Goal: Navigation & Orientation: Locate item on page

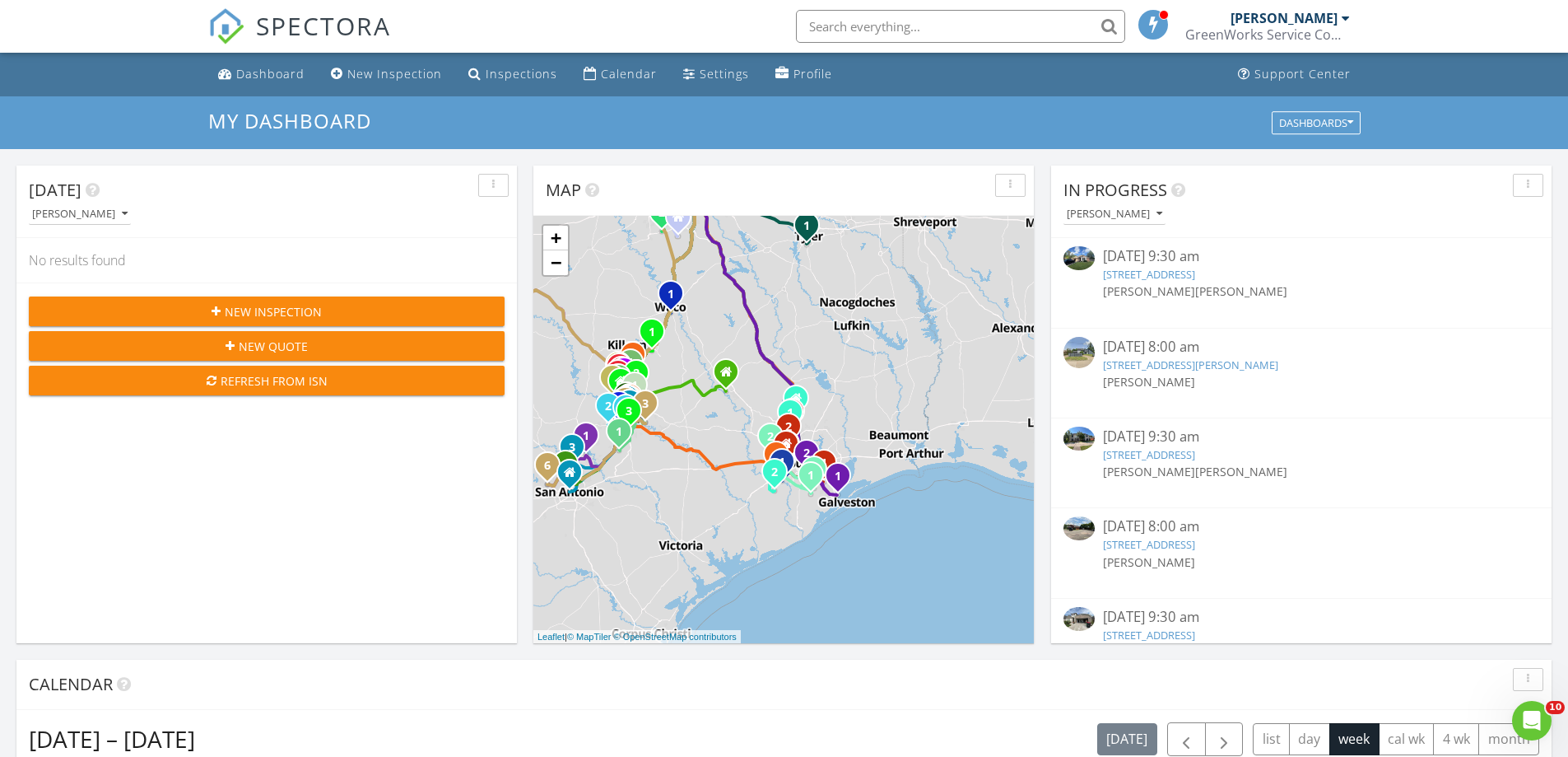
drag, startPoint x: 895, startPoint y: 484, endPoint x: 828, endPoint y: 420, distance: 92.7
click at [827, 418] on div "1 1 1 1 2 1 1 2 1 1 1 1 2 1 2 1 1 2 1 1 2 1 1 2 1 2 1 1 2 3 1 2 3 1 1 1 2 1 1 1…" at bounding box center [783, 430] width 500 height 428
drag, startPoint x: 859, startPoint y: 442, endPoint x: 859, endPoint y: 421, distance: 21.0
click at [862, 424] on div "1 1 1 1 2 1 1 2 1 1 1 1 2 1 2 1 1 2 1 1 2 1 1 2 1 2 1 1 2 3 1 2 3 1 1 1 2 1 1 1…" at bounding box center [783, 430] width 500 height 428
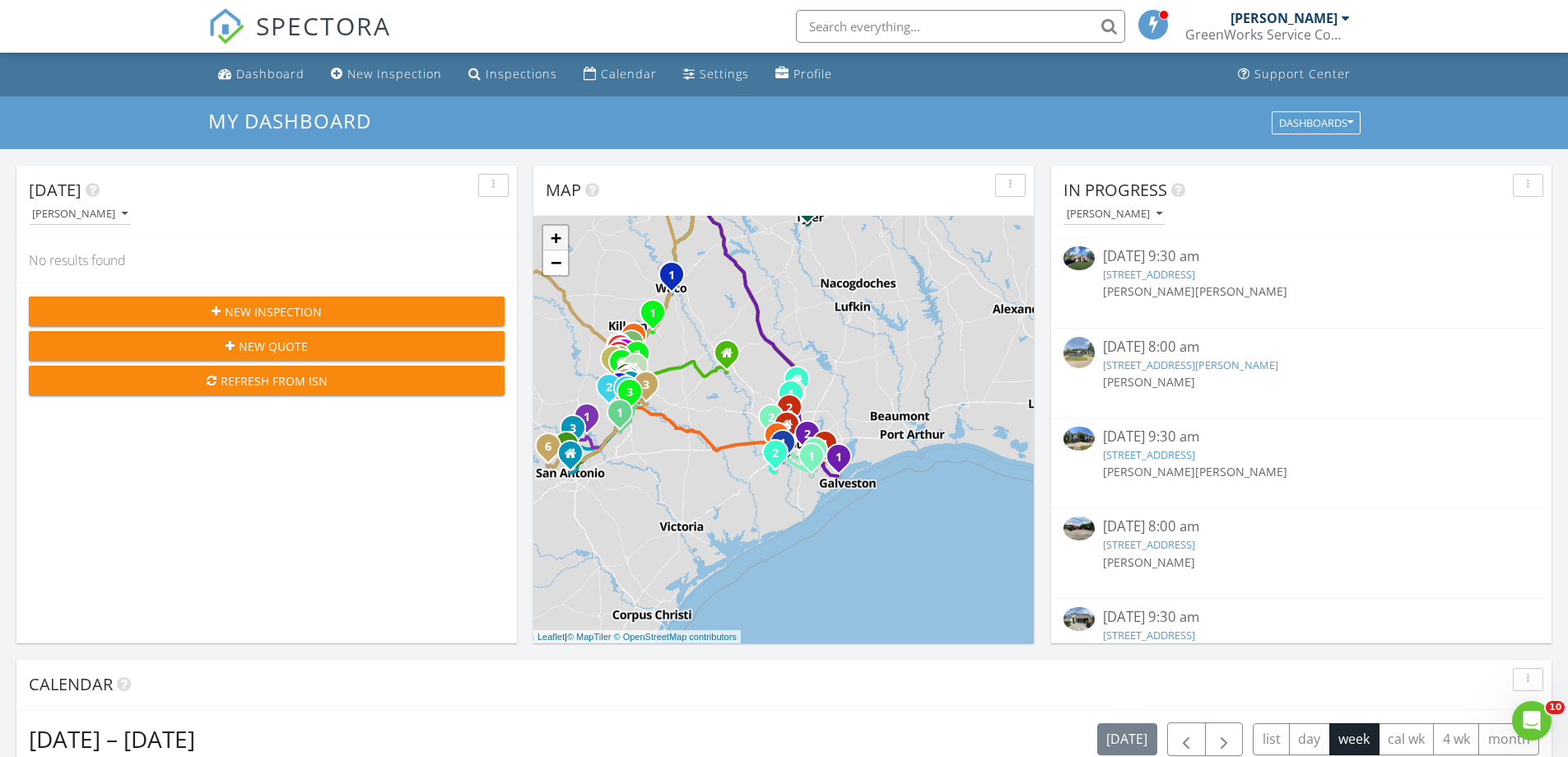
click at [556, 237] on link "+" at bounding box center [555, 238] width 25 height 25
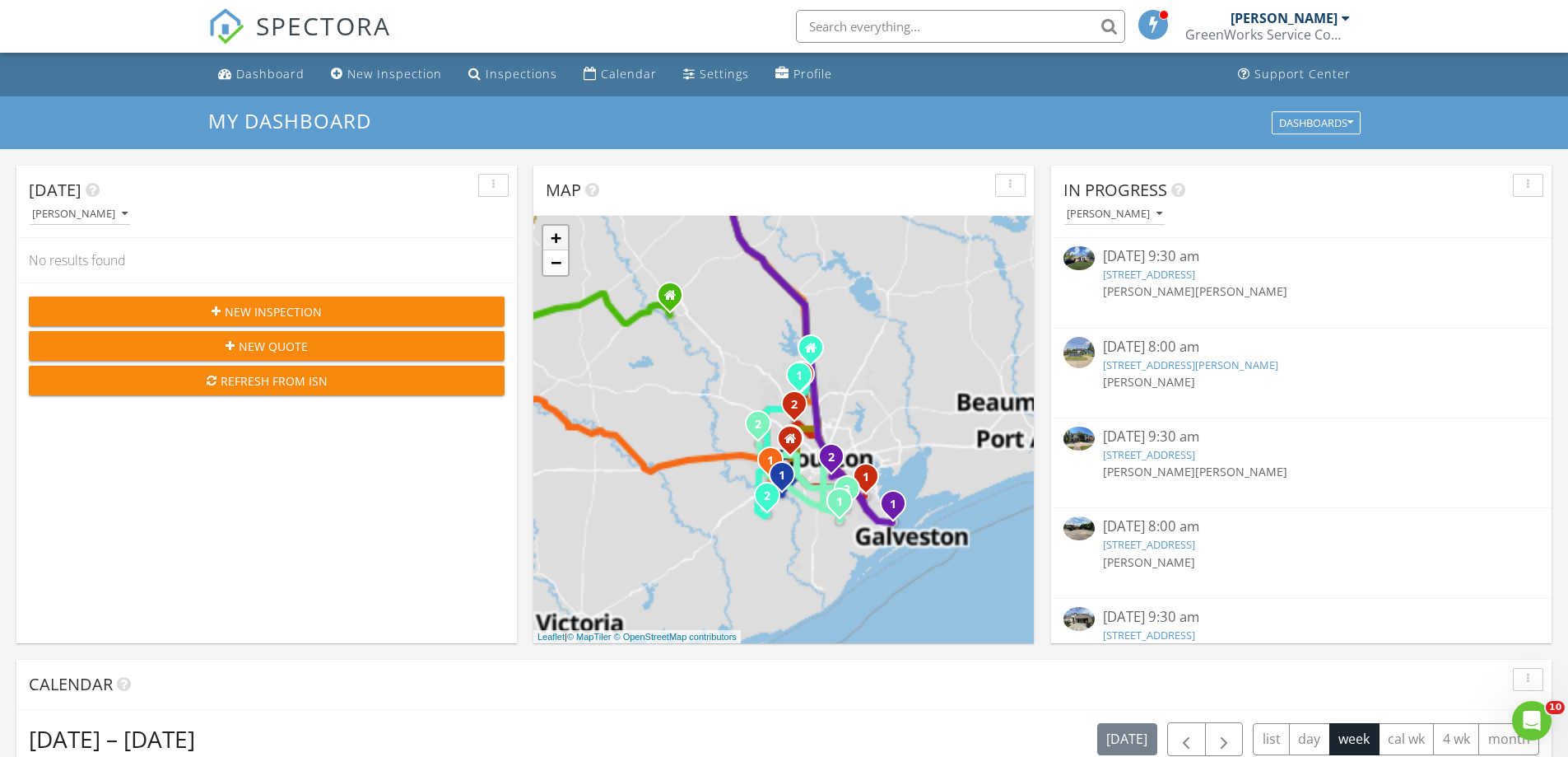
click at [556, 237] on link "+" at bounding box center [555, 238] width 25 height 25
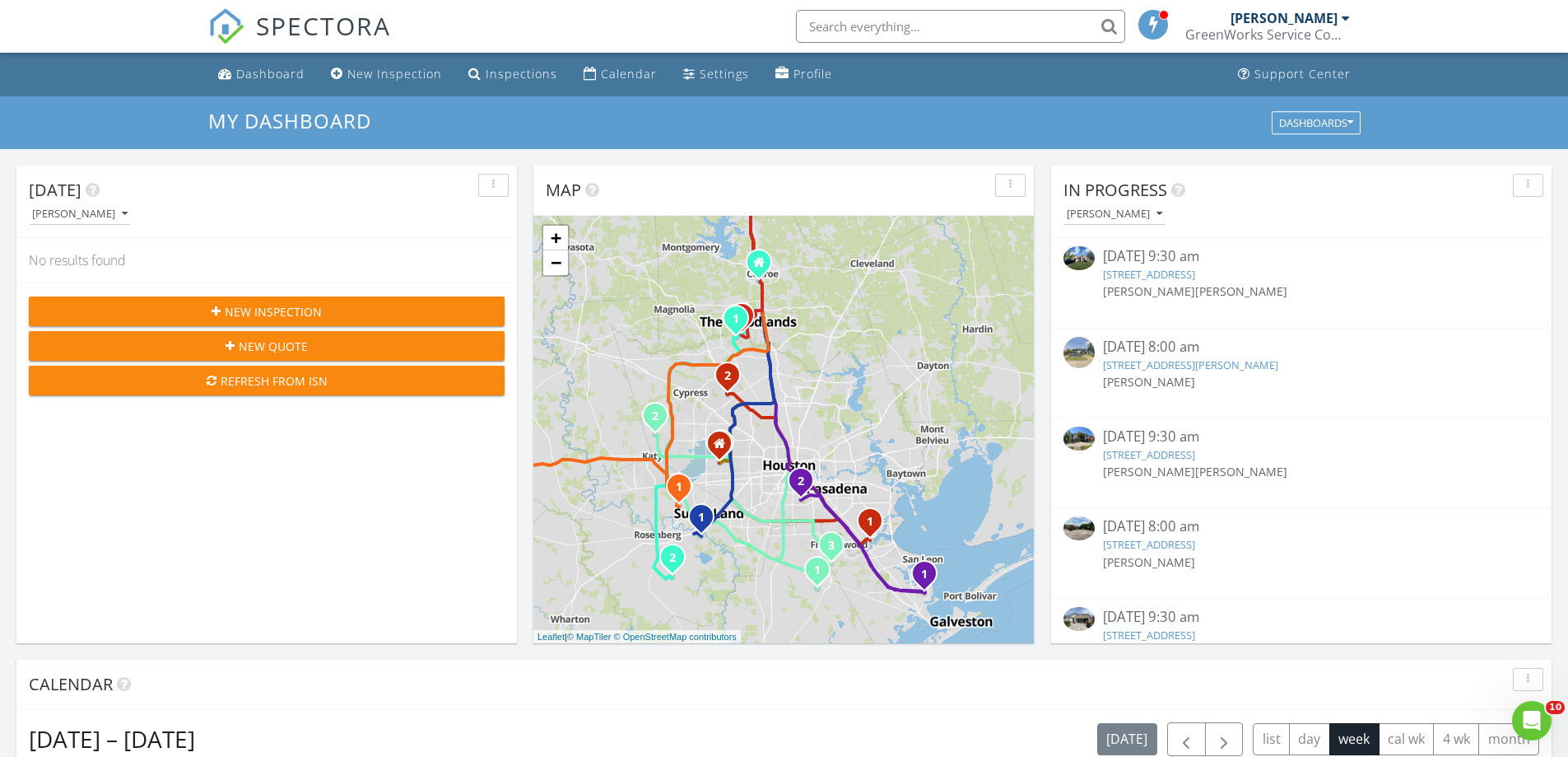
click at [860, 458] on div "1 1 1 1 2 1 1 2 1 1 1 1 2 1 2 1 1 2 1 1 2 1 1 2 1 2 1 1 2 3 1 2 3 1 1 1 2 1 1 1…" at bounding box center [783, 430] width 500 height 428
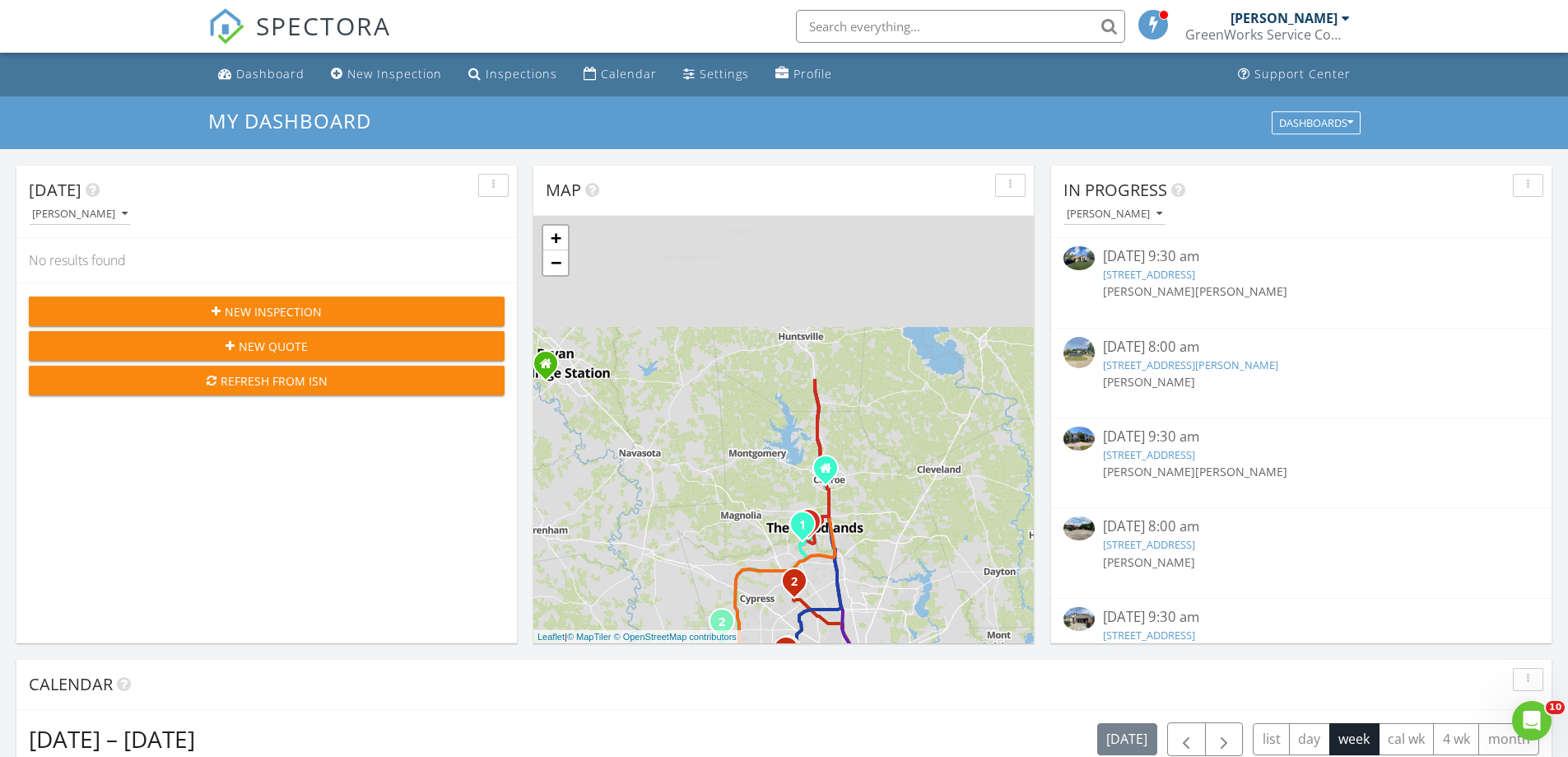
drag, startPoint x: 867, startPoint y: 425, endPoint x: 900, endPoint y: 544, distance: 123.5
click at [900, 545] on div "1 1 1 1 2 1 1 2 1 1 1 1 2 1 2 1 1 2 1 1 2 1 1 2 1 2 1 1 2 3 1 2 3 1 1 1 2 1 1 1…" at bounding box center [783, 430] width 500 height 428
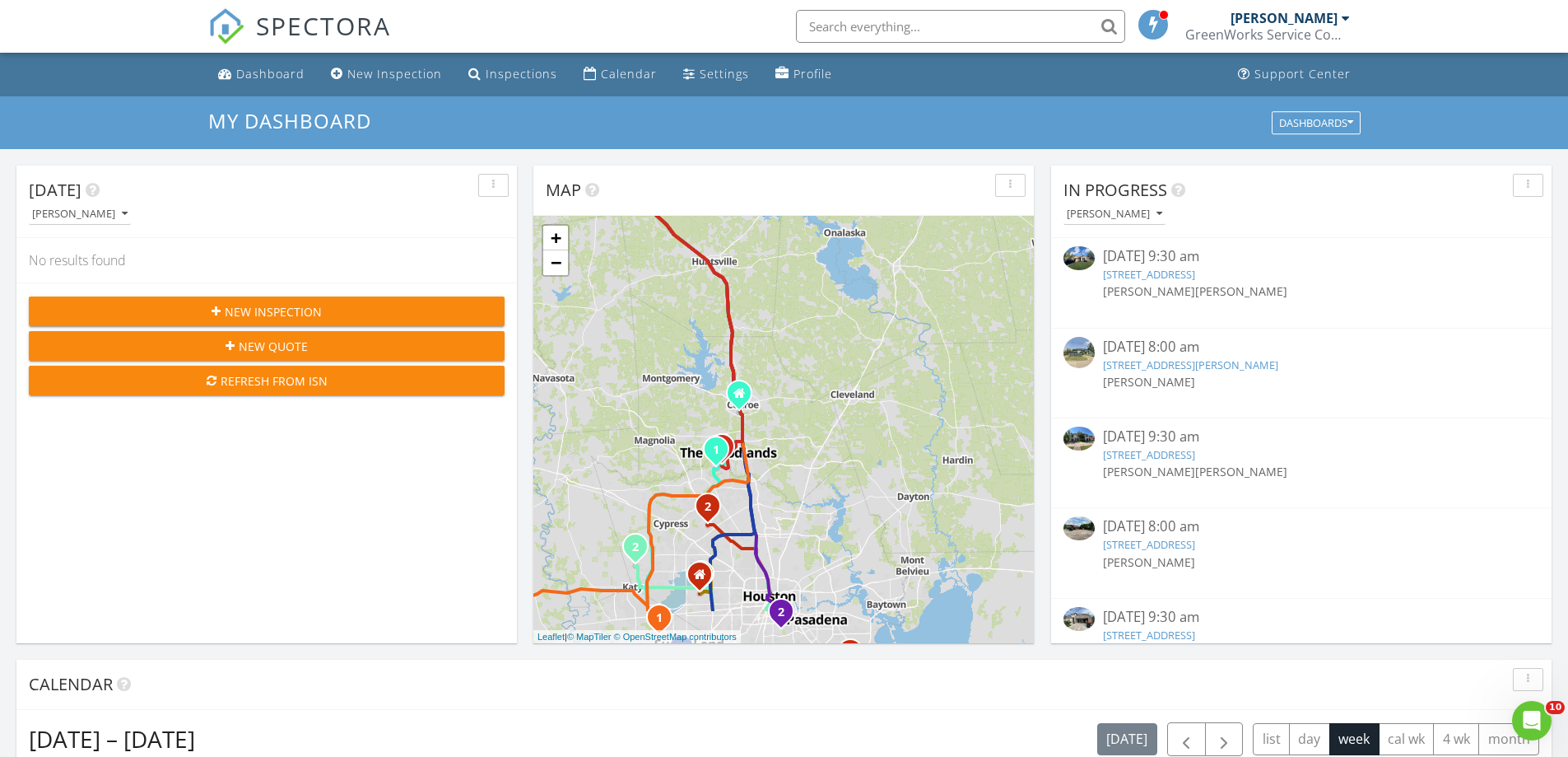
drag, startPoint x: 841, startPoint y: 372, endPoint x: 751, endPoint y: 315, distance: 106.5
click at [755, 308] on div "1 1 1 1 2 1 1 2 1 1 1 1 2 1 2 1 1 2 1 1 2 1 1 2 1 2 1 1 2 3 1 2 3 1 1 1 2 1 1 1…" at bounding box center [783, 430] width 500 height 428
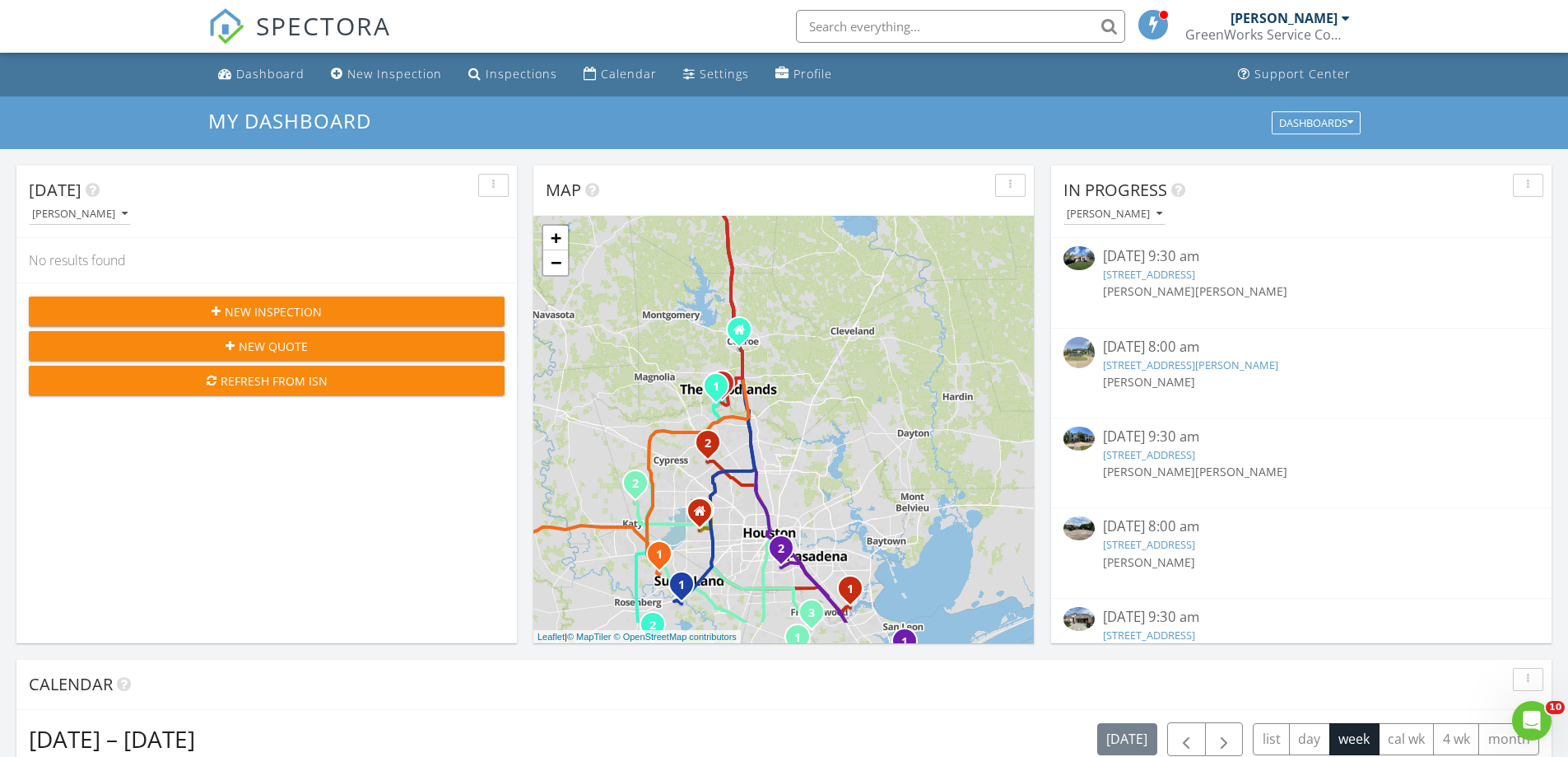
drag, startPoint x: 839, startPoint y: 452, endPoint x: 839, endPoint y: 419, distance: 33.0
click at [839, 421] on div "1 1 1 1 2 1 1 2 1 1 1 1 2 1 2 1 1 2 1 1 2 1 1 2 1 2 1 1 2 3 1 2 3 1 1 1 2 1 1 1…" at bounding box center [783, 430] width 500 height 428
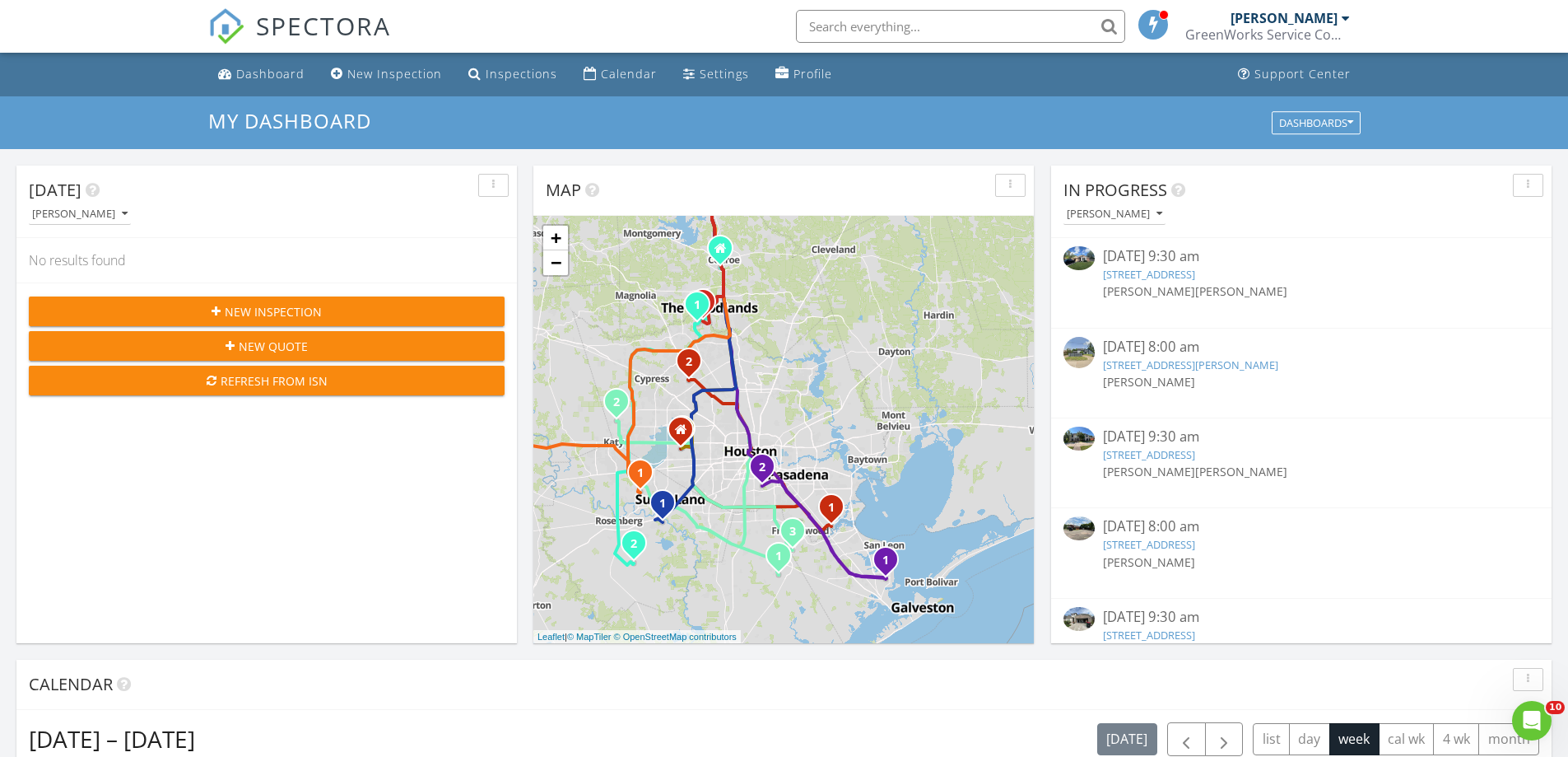
drag, startPoint x: 863, startPoint y: 487, endPoint x: 850, endPoint y: 430, distance: 58.5
click at [850, 430] on div "1 1 1 1 2 1 1 2 1 1 1 1 2 1 2 1 1 2 1 1 2 1 1 2 1 2 1 1 2 3 1 2 3 1 1 1 2 1 1 1…" at bounding box center [783, 430] width 500 height 428
click at [552, 232] on link "+" at bounding box center [555, 238] width 25 height 25
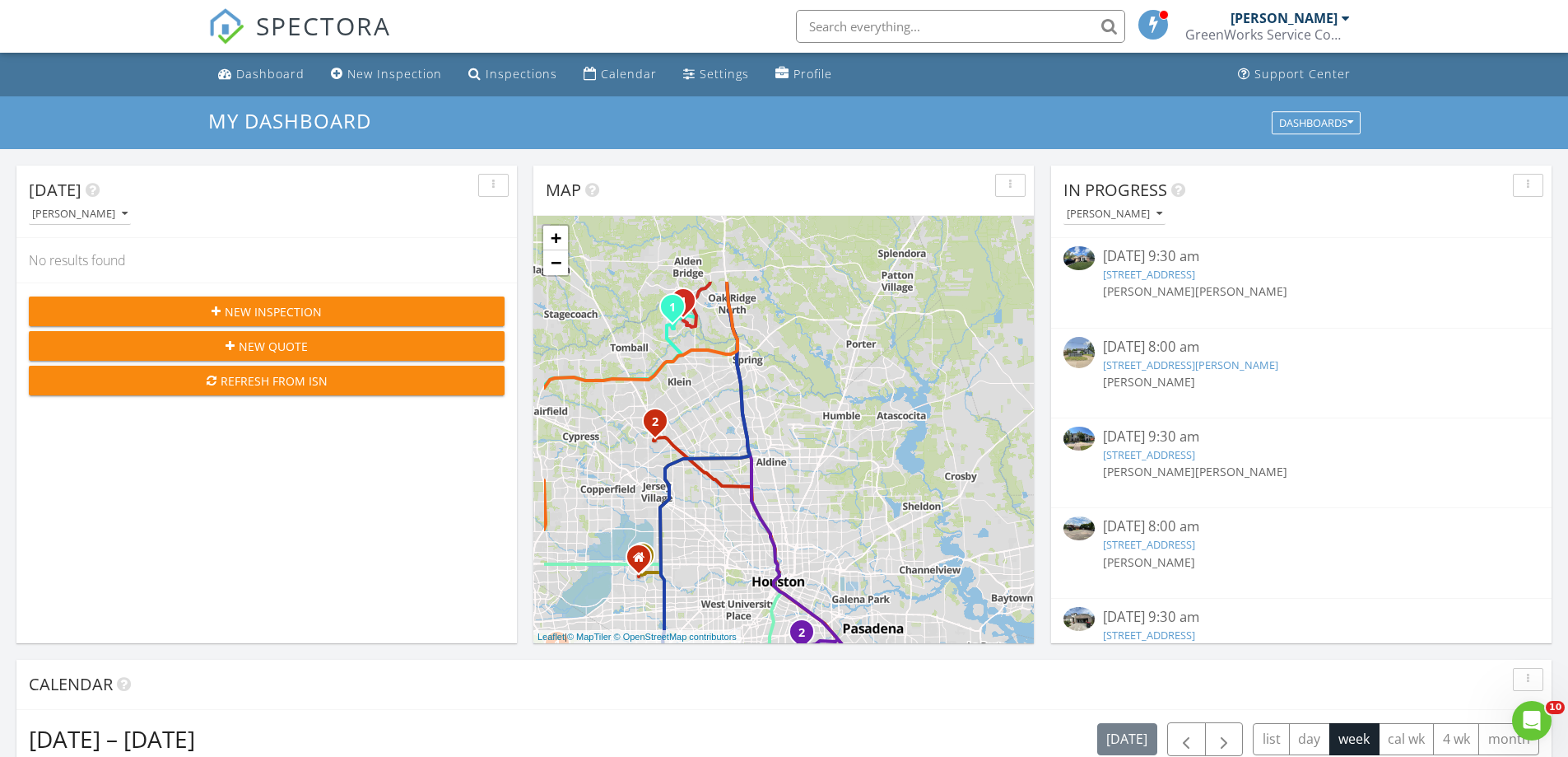
drag, startPoint x: 866, startPoint y: 409, endPoint x: 915, endPoint y: 504, distance: 106.9
click at [919, 505] on div "1 1 1 1 2 1 1 2 1 1 1 1 2 1 2 1 1 2 1 1 2 1 1 2 1 2 1 1 2 3 1 2 3 1 1 1 2 1 1 1…" at bounding box center [783, 430] width 500 height 428
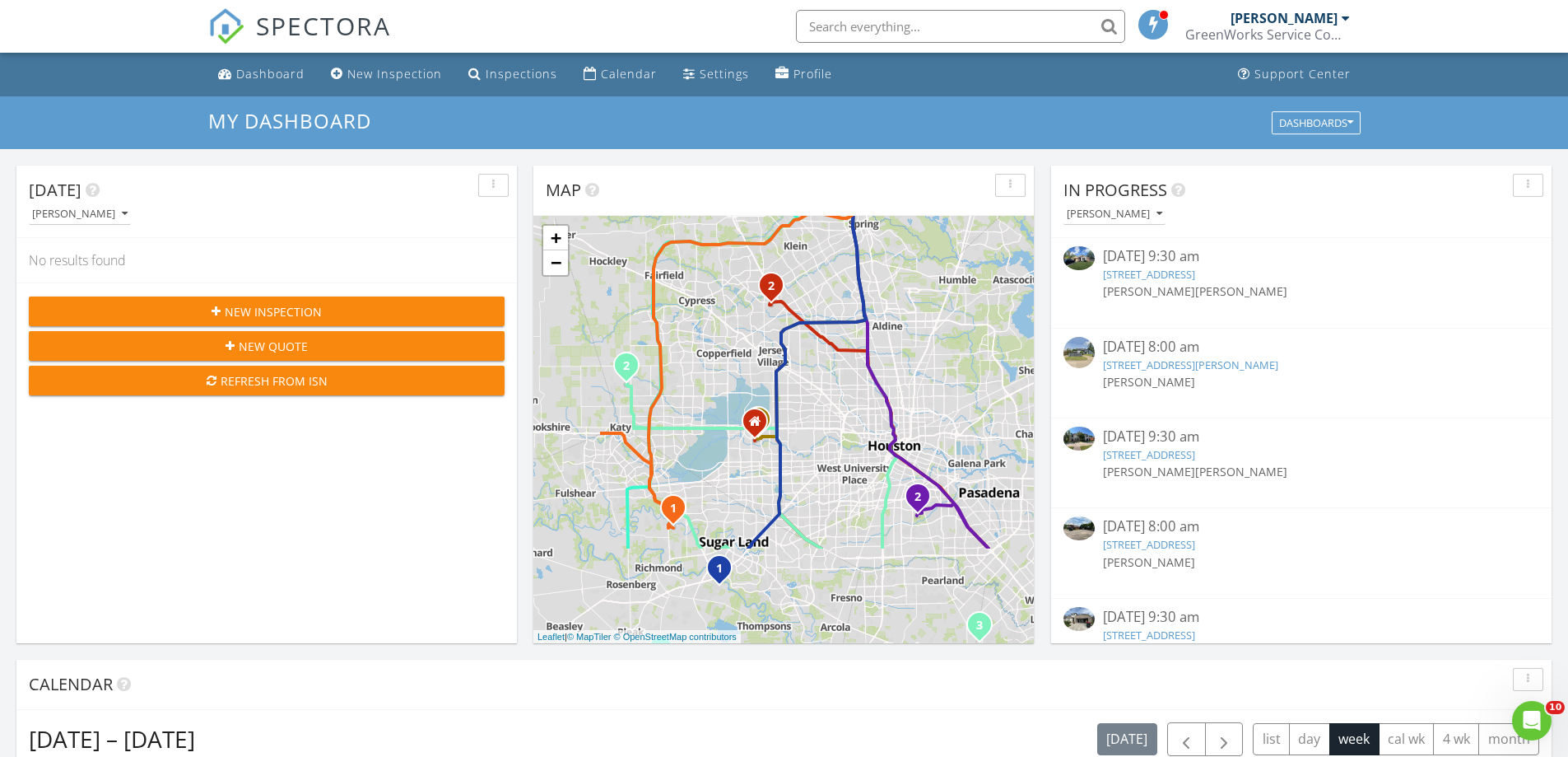
drag, startPoint x: 847, startPoint y: 433, endPoint x: 910, endPoint y: 316, distance: 132.9
click at [905, 317] on div "1 1 1 1 2 1 1 2 1 1 1 1 2 1 2 1 1 2 1 1 2 1 1 2 1 2 1 1 2 3 1 2 3 1 1 1 2 1 1 1…" at bounding box center [783, 430] width 500 height 428
